Goal: Check status: Check status

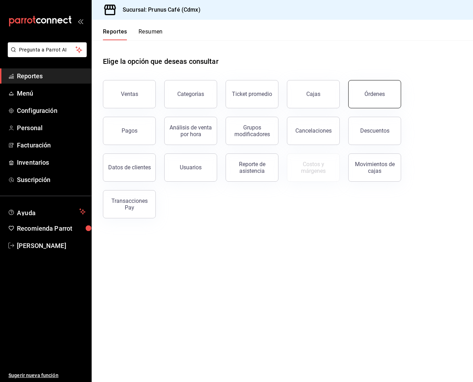
click at [377, 91] on div "Órdenes" at bounding box center [375, 94] width 20 height 7
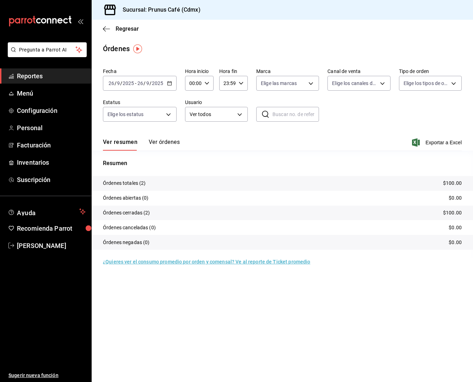
click at [163, 141] on button "Ver órdenes" at bounding box center [164, 145] width 31 height 12
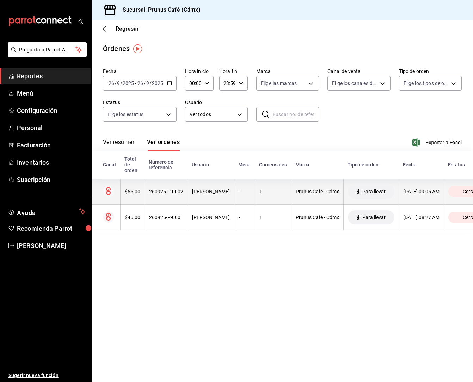
click at [162, 193] on div "260925-P-0002" at bounding box center [166, 192] width 34 height 6
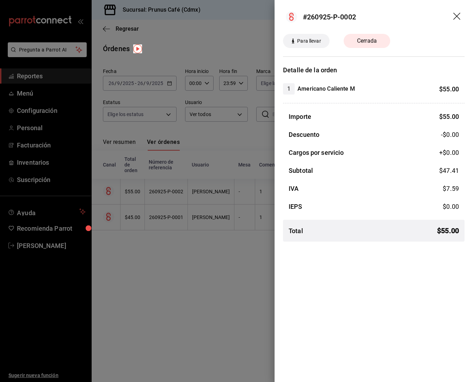
click at [458, 15] on icon "drag" at bounding box center [458, 17] width 8 height 8
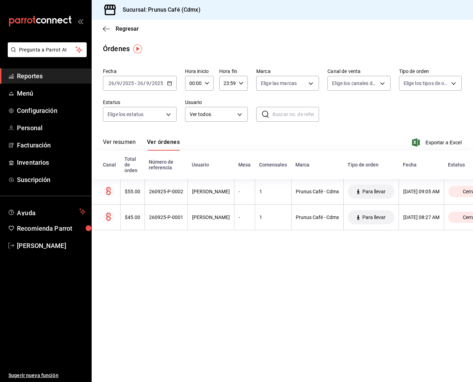
click at [107, 25] on div "Regresar" at bounding box center [283, 29] width 382 height 18
click at [104, 29] on icon "button" at bounding box center [106, 29] width 7 height 0
